Goal: Task Accomplishment & Management: Manage account settings

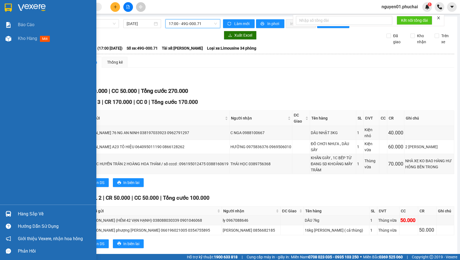
scroll to position [14, 0]
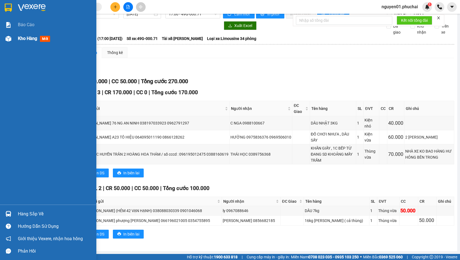
click at [9, 40] on img at bounding box center [9, 39] width 6 height 6
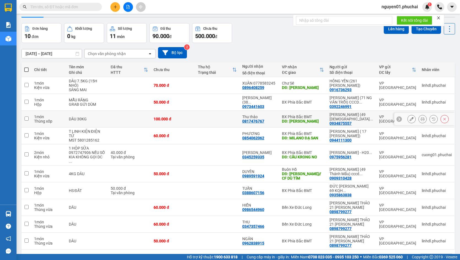
scroll to position [29, 0]
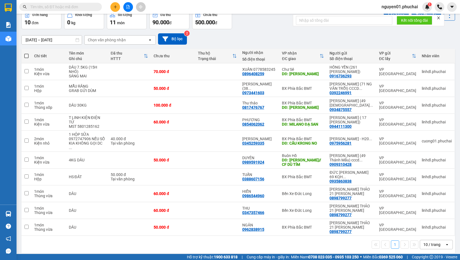
click at [27, 56] on span at bounding box center [26, 56] width 4 height 4
click at [26, 53] on input "checkbox" at bounding box center [26, 53] width 0 height 0
checkbox input "true"
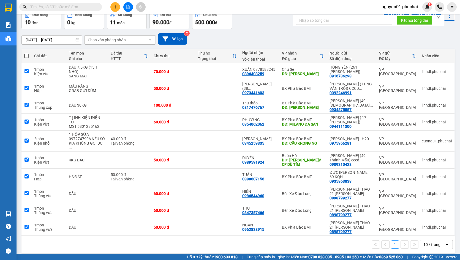
checkbox input "true"
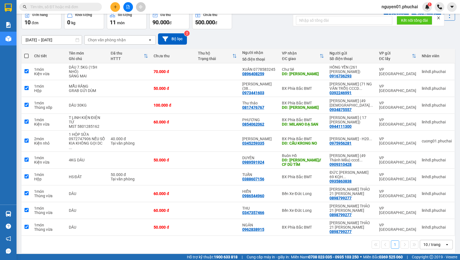
checkbox input "true"
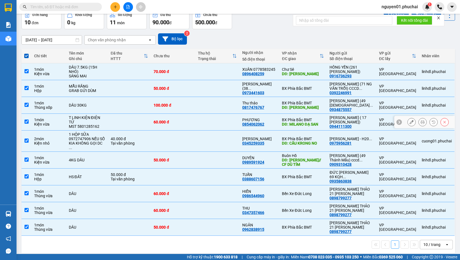
scroll to position [0, 0]
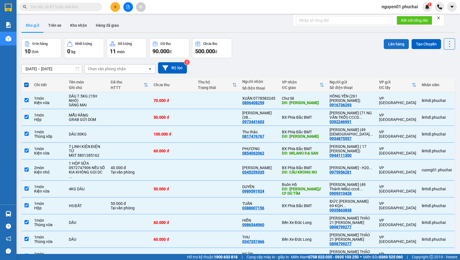
click at [396, 44] on button "Lên hàng" at bounding box center [395, 44] width 25 height 10
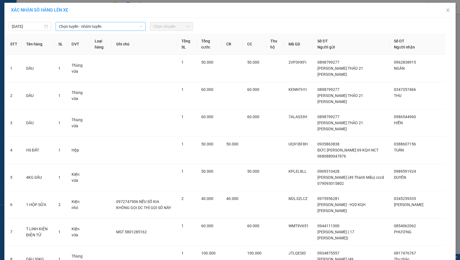
click at [115, 28] on span "Chọn tuyến - nhóm tuyến" at bounding box center [100, 26] width 83 height 8
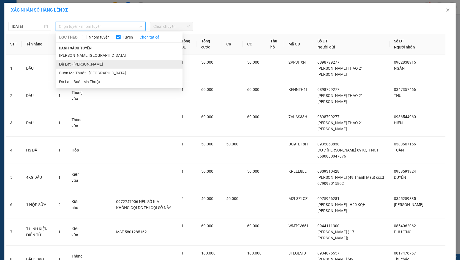
click at [91, 61] on li "Đà Lạt - [PERSON_NAME]" at bounding box center [119, 64] width 127 height 9
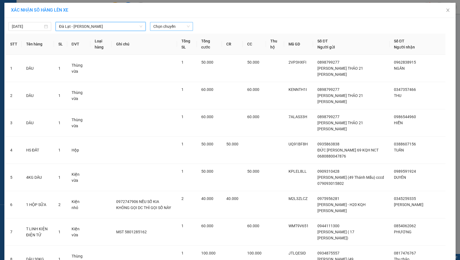
click at [169, 24] on span "Chọn chuyến" at bounding box center [171, 26] width 36 height 8
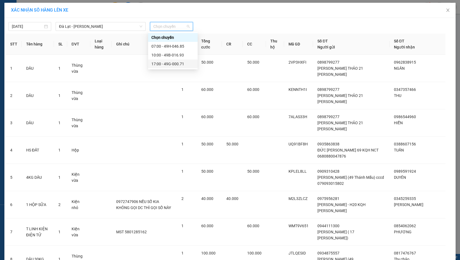
click at [166, 64] on div "17:00 - 49G-000.71" at bounding box center [172, 64] width 43 height 6
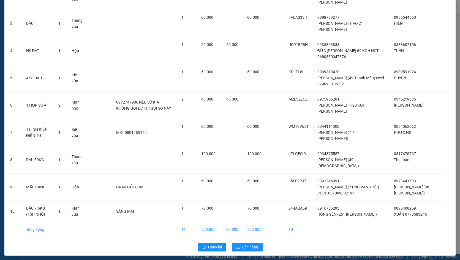
scroll to position [105, 0]
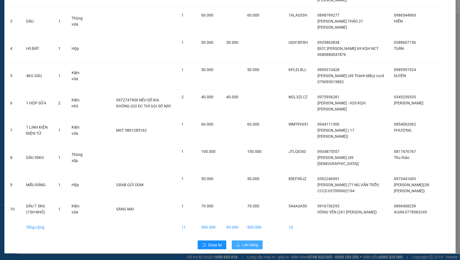
click at [238, 241] on button "Lên hàng" at bounding box center [247, 244] width 31 height 9
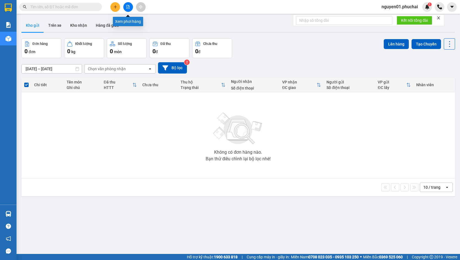
click at [129, 10] on button at bounding box center [128, 7] width 10 height 10
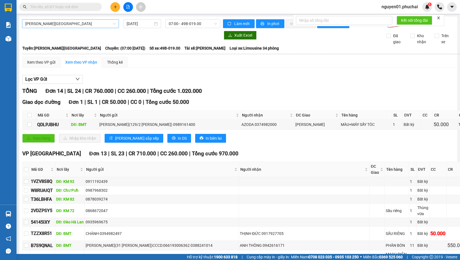
click at [84, 26] on span "[PERSON_NAME][GEOGRAPHIC_DATA]" at bounding box center [70, 24] width 90 height 8
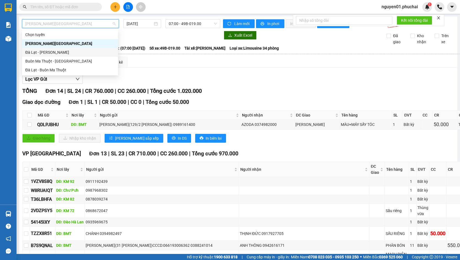
click at [53, 50] on div "Đà Lạt - [PERSON_NAME]" at bounding box center [69, 52] width 89 height 6
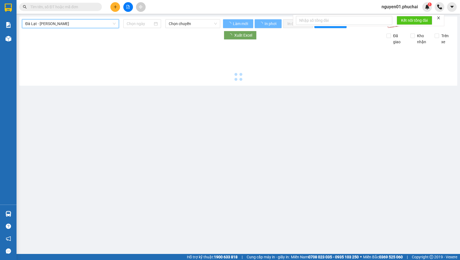
type input "[DATE]"
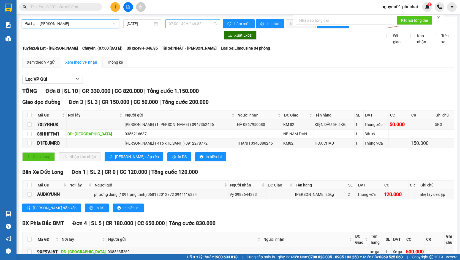
click at [205, 23] on span "07:00 - 49H-046.85" at bounding box center [193, 24] width 48 height 8
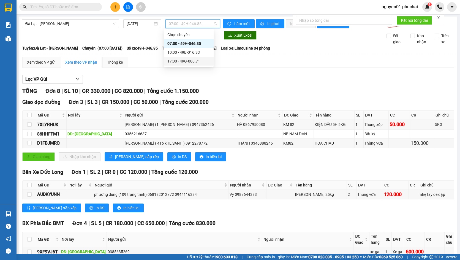
click at [186, 59] on div "17:00 - 49G-000.71" at bounding box center [188, 61] width 43 height 6
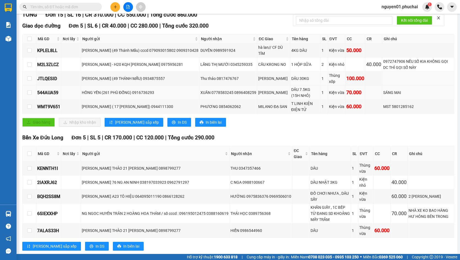
scroll to position [83, 0]
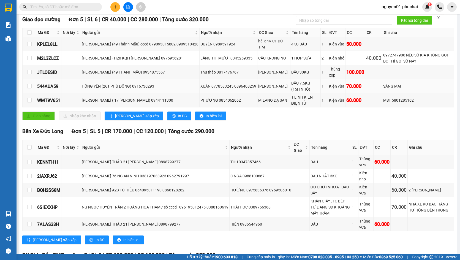
drag, startPoint x: 387, startPoint y: 91, endPoint x: 345, endPoint y: 90, distance: 41.8
click at [387, 89] on div "SÁNG MAI" at bounding box center [418, 86] width 70 height 6
click at [29, 88] on input "checkbox" at bounding box center [29, 86] width 4 height 4
checkbox input "true"
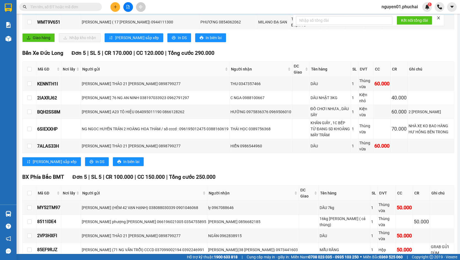
scroll to position [110, 0]
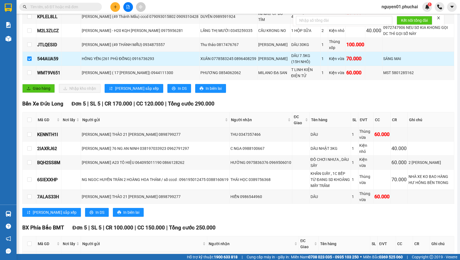
click at [361, 61] on div "70.000" at bounding box center [355, 59] width 18 height 8
drag, startPoint x: 133, startPoint y: 64, endPoint x: 156, endPoint y: 65, distance: 23.4
click at [156, 62] on div "HỒNG YẾN (261 PHÙ ĐỔNG) 0916736293" at bounding box center [140, 59] width 117 height 6
copy div "0916736293"
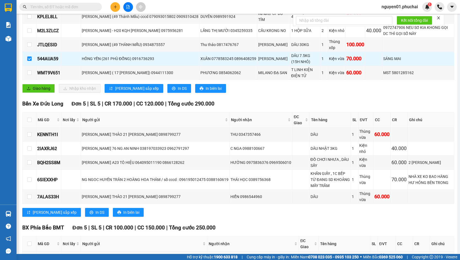
click at [73, 5] on input "text" at bounding box center [62, 7] width 65 height 6
paste input "0916736293"
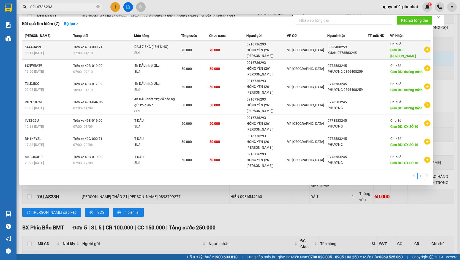
type input "0916736293"
click at [134, 51] on div "SL: 1" at bounding box center [154, 53] width 41 height 6
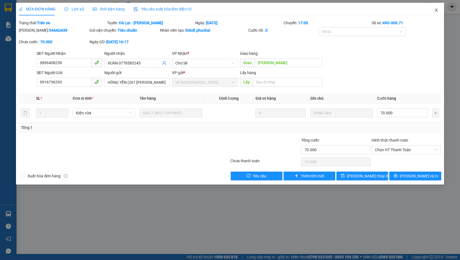
click at [437, 9] on icon "close" at bounding box center [435, 10] width 3 height 3
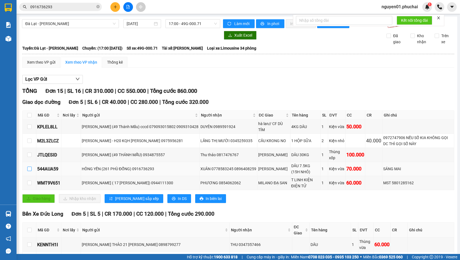
click at [27, 171] on input "checkbox" at bounding box center [29, 168] width 4 height 4
checkbox input "true"
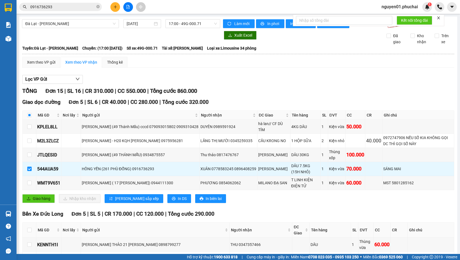
click at [248, 77] on div "Lọc VP Gửi TỔNG Đơn 15 | SL 16 | CR 310.000 | CC 550.000 | Tổng cước 860.000 G…" at bounding box center [238, 259] width 432 height 375
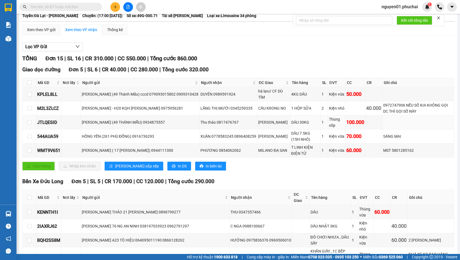
scroll to position [55, 0]
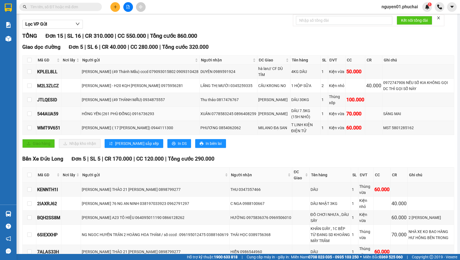
click at [32, 119] on td at bounding box center [30, 114] width 14 height 14
click at [30, 116] on input "checkbox" at bounding box center [29, 113] width 4 height 4
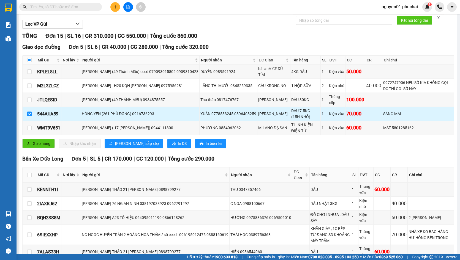
click at [30, 116] on input "checkbox" at bounding box center [29, 113] width 4 height 4
checkbox input "false"
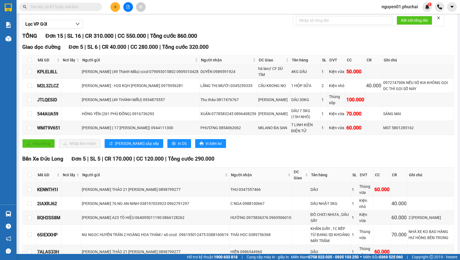
click at [87, 152] on div "Giao dọc đường Đơn 5 | SL 6 | CR 40.000 | CC 280.000 | Tổng cước 320.000 Mã GD …" at bounding box center [238, 97] width 432 height 109
click at [48, 117] on div "544AUA59" at bounding box center [48, 113] width 23 height 7
click at [106, 121] on td "HỒNG YẾN (261 PHÙ ĐỔNG) 0916736293" at bounding box center [140, 114] width 119 height 14
click at [107, 117] on div "HỒNG YẾN (261 PHÙ ĐỔNG) 0916736293" at bounding box center [140, 114] width 117 height 6
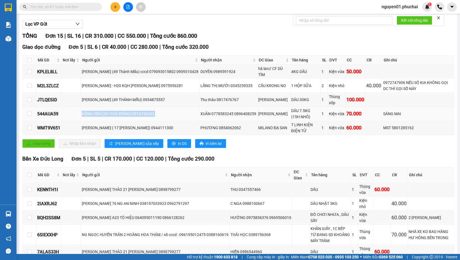
click at [107, 117] on div "HỒNG YẾN (261 PHÙ ĐỔNG) 0916736293" at bounding box center [140, 114] width 117 height 6
click at [139, 116] on div "HỒNG YẾN (261 PHÙ ĐỔNG) 0916736293" at bounding box center [140, 114] width 117 height 6
click at [63, 29] on button "Lọc VP Gửi" at bounding box center [52, 24] width 61 height 9
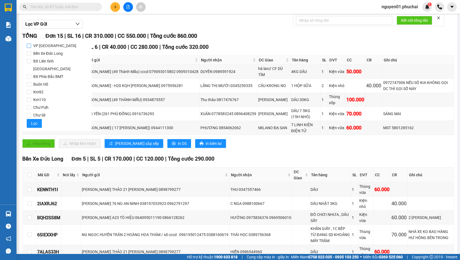
click at [29, 47] on input "VP [GEOGRAPHIC_DATA]" at bounding box center [29, 45] width 4 height 4
checkbox input "true"
click at [34, 120] on span "Lọc" at bounding box center [34, 123] width 6 height 6
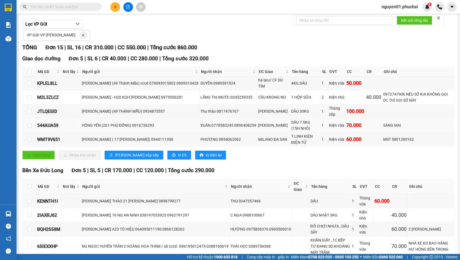
click at [34, 130] on td at bounding box center [30, 125] width 14 height 14
click at [30, 127] on input "checkbox" at bounding box center [29, 125] width 4 height 4
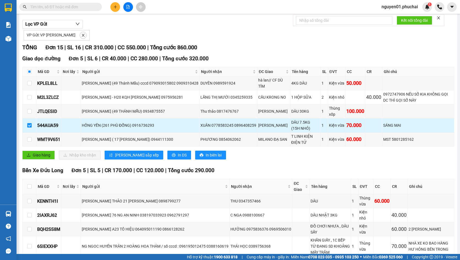
click at [31, 127] on input "checkbox" at bounding box center [29, 125] width 4 height 4
checkbox input "false"
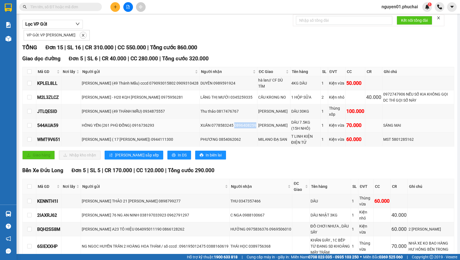
drag, startPoint x: 265, startPoint y: 131, endPoint x: 250, endPoint y: 131, distance: 14.6
click at [245, 128] on div "XUÂN 0778583245 0896408259" at bounding box center [228, 125] width 56 height 6
copy div "0896408259"
click at [81, 9] on input "text" at bounding box center [62, 7] width 65 height 6
paste input "0896408259"
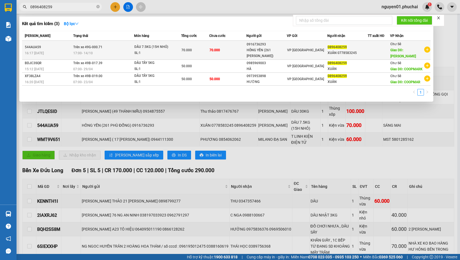
type input "0896408259"
click at [178, 51] on span "DÂU 7.5KG (15H NHỎ) SL: 1" at bounding box center [157, 50] width 47 height 12
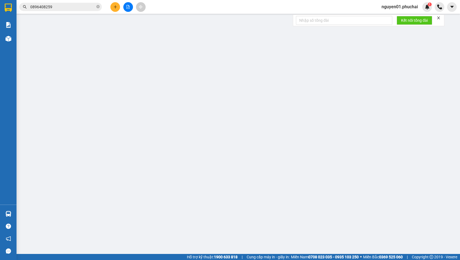
type input "0896408259"
type input "CHU SÊ"
type input "0916736293"
type input "70.000"
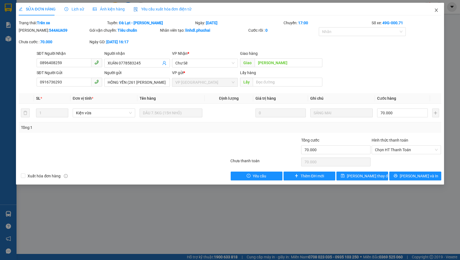
click at [434, 12] on icon "close" at bounding box center [436, 10] width 4 height 4
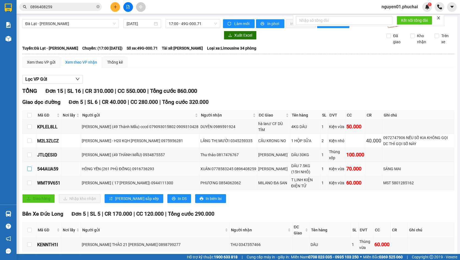
click at [28, 171] on input "checkbox" at bounding box center [29, 168] width 4 height 4
checkbox input "true"
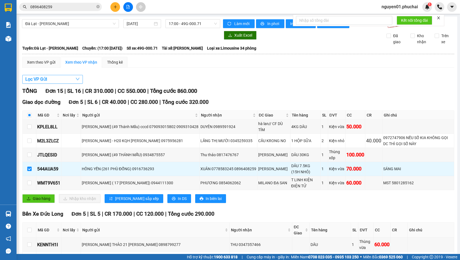
click at [63, 84] on button "Lọc VP Gửi" at bounding box center [52, 79] width 61 height 9
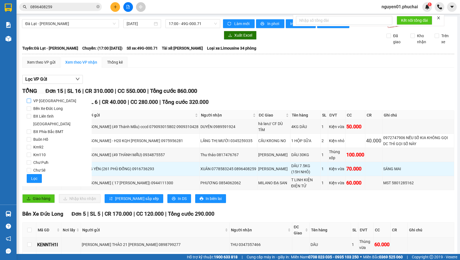
click at [32, 101] on span "VP [GEOGRAPHIC_DATA]" at bounding box center [54, 101] width 47 height 8
click at [31, 101] on input "VP [GEOGRAPHIC_DATA]" at bounding box center [29, 100] width 4 height 4
checkbox input "true"
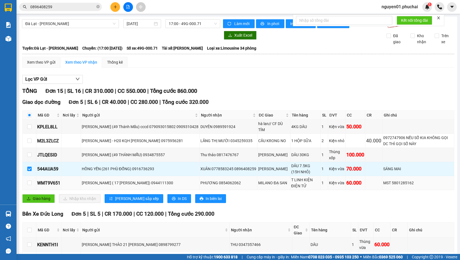
click at [185, 190] on td "ĐÀ LẠT LAPTOP ( 17 NGUYỄN CÔNG TRỨ) 0944111300" at bounding box center [140, 183] width 119 height 14
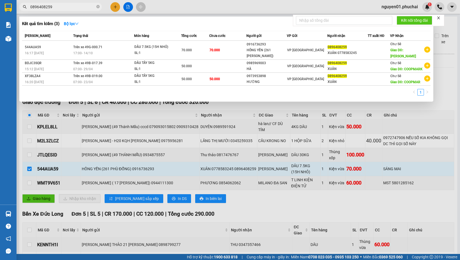
click at [58, 7] on span "0896408259" at bounding box center [60, 7] width 83 height 8
drag, startPoint x: 257, startPoint y: 157, endPoint x: 234, endPoint y: 156, distance: 23.1
click at [256, 157] on div at bounding box center [230, 130] width 460 height 260
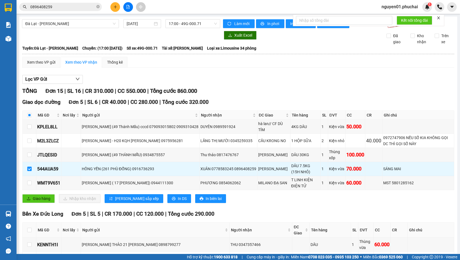
scroll to position [165, 0]
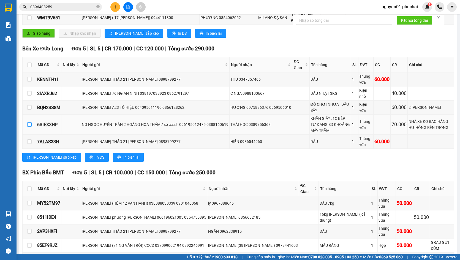
click at [29, 127] on input "checkbox" at bounding box center [29, 124] width 4 height 4
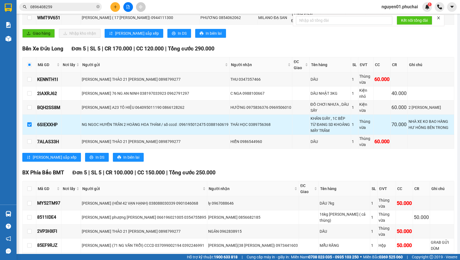
click at [29, 127] on input "checkbox" at bounding box center [29, 124] width 4 height 4
checkbox input "false"
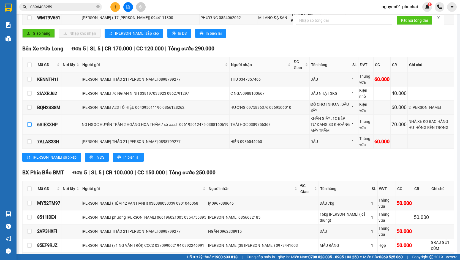
scroll to position [0, 0]
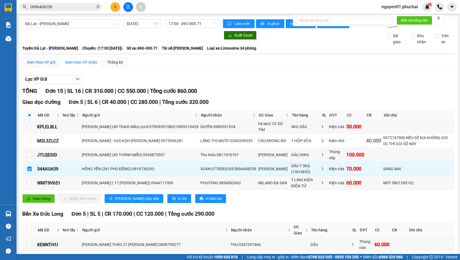
click at [43, 65] on div "Xem theo VP gửi" at bounding box center [41, 62] width 28 height 6
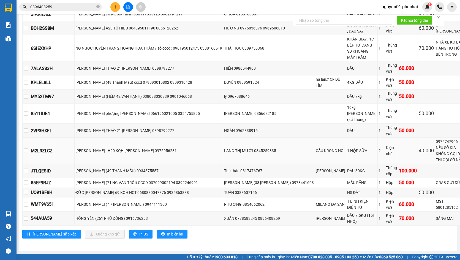
scroll to position [155, 0]
click at [28, 218] on input "checkbox" at bounding box center [26, 218] width 4 height 4
checkbox input "true"
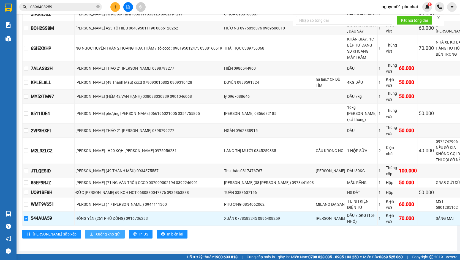
click at [95, 234] on span "Xuống kho gửi" at bounding box center [107, 234] width 25 height 6
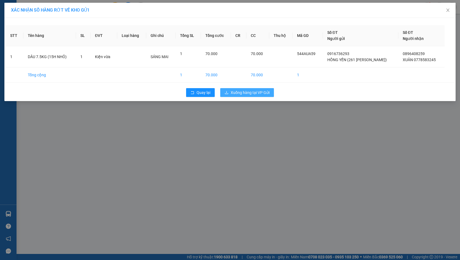
click at [242, 93] on span "Xuống hàng tại VP Gửi" at bounding box center [250, 92] width 39 height 6
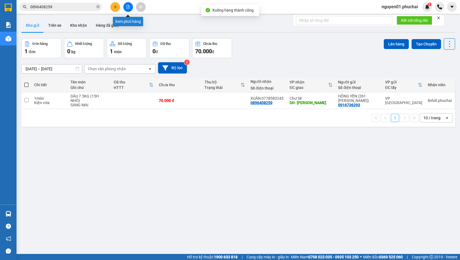
click at [127, 10] on button at bounding box center [128, 7] width 10 height 10
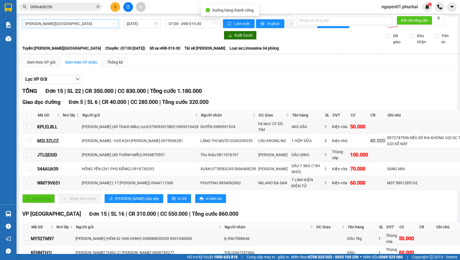
click at [63, 26] on span "[PERSON_NAME][GEOGRAPHIC_DATA]" at bounding box center [70, 24] width 90 height 8
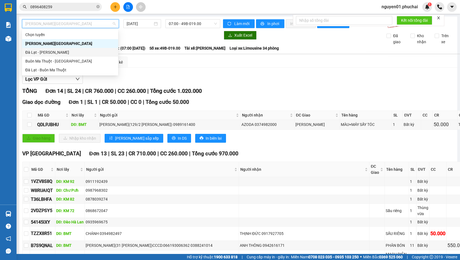
click at [60, 50] on div "Đà Lạt - [PERSON_NAME]" at bounding box center [69, 52] width 89 height 6
type input "[DATE]"
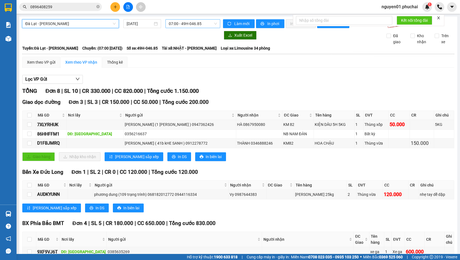
click at [191, 25] on span "07:00 - 49H-046.85" at bounding box center [193, 24] width 48 height 8
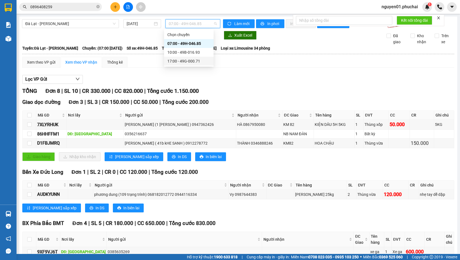
click at [186, 61] on div "17:00 - 49G-000.71" at bounding box center [188, 61] width 43 height 6
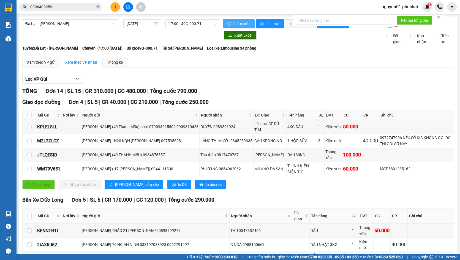
click at [234, 24] on span "Làm mới" at bounding box center [242, 24] width 16 height 6
click at [270, 24] on span "In phơi" at bounding box center [273, 24] width 13 height 6
click at [404, 9] on span "nguyen01.phuchai" at bounding box center [399, 6] width 45 height 7
click at [396, 20] on span "Đăng xuất" at bounding box center [401, 17] width 33 height 6
